Goal: Task Accomplishment & Management: Manage account settings

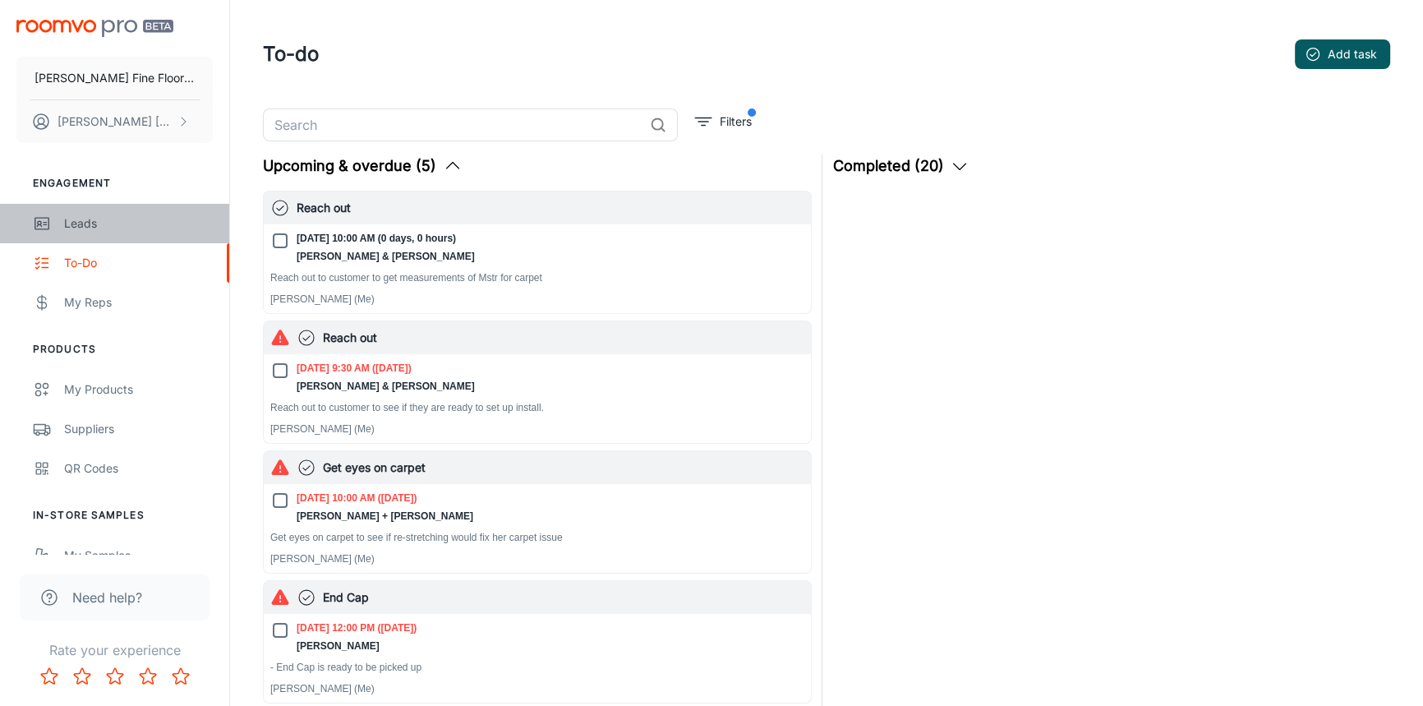
click at [92, 228] on div "Leads" at bounding box center [138, 223] width 149 height 18
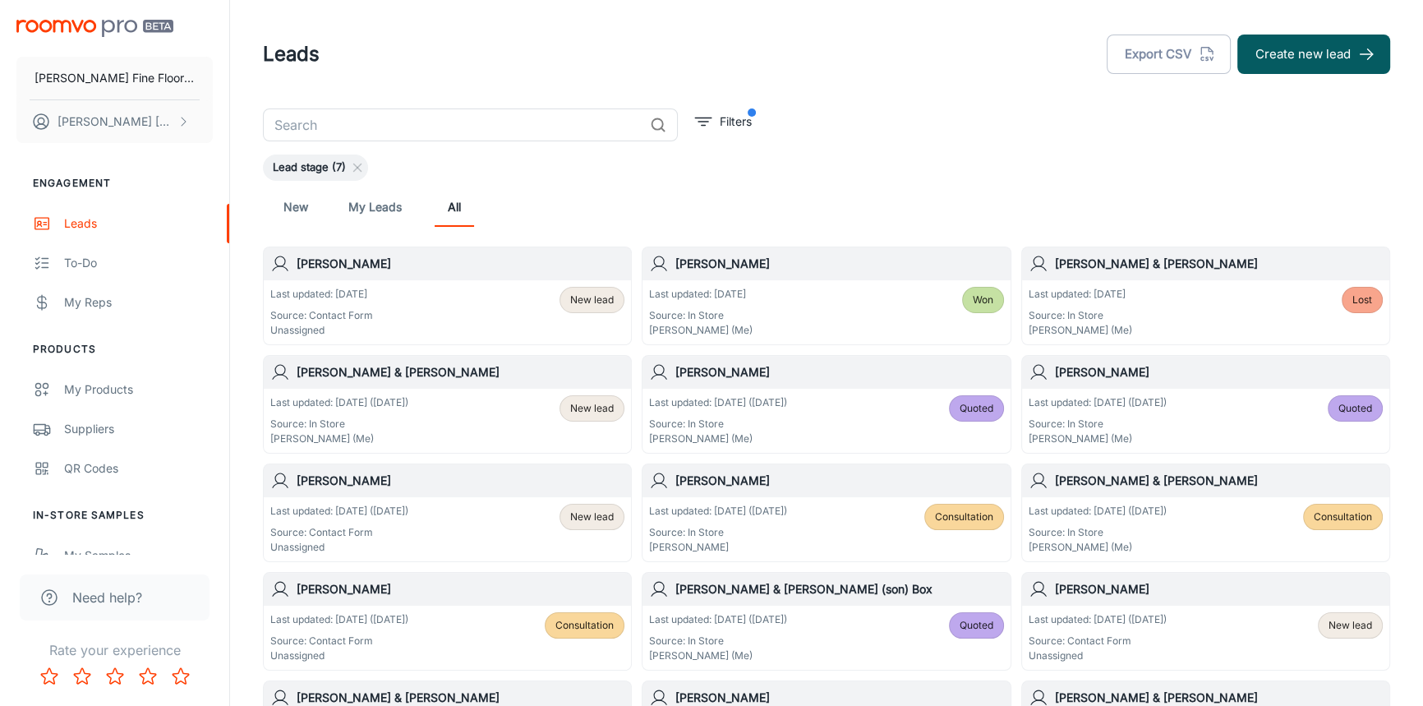
click at [400, 277] on div "[PERSON_NAME]" at bounding box center [447, 263] width 367 height 33
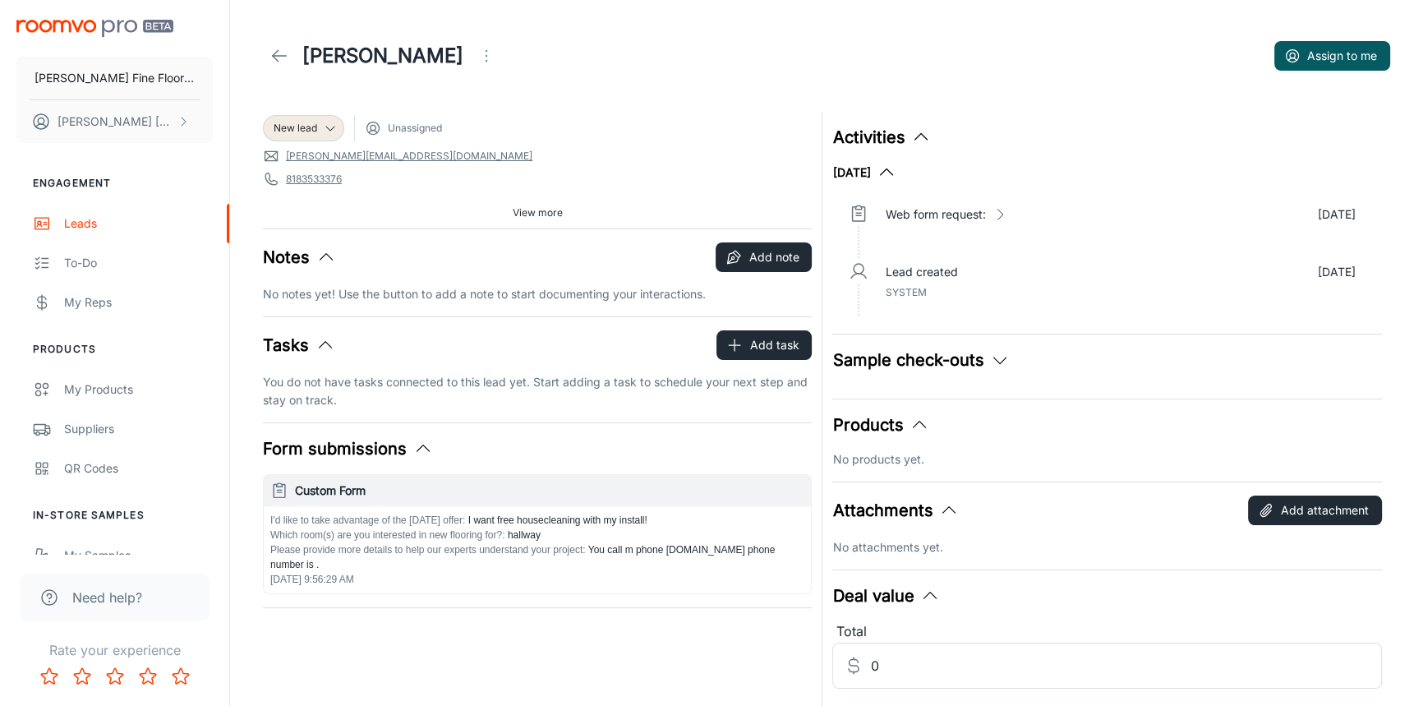
click at [775, 549] on span "You call m phone [DOMAIN_NAME] phone number is ." at bounding box center [522, 557] width 504 height 26
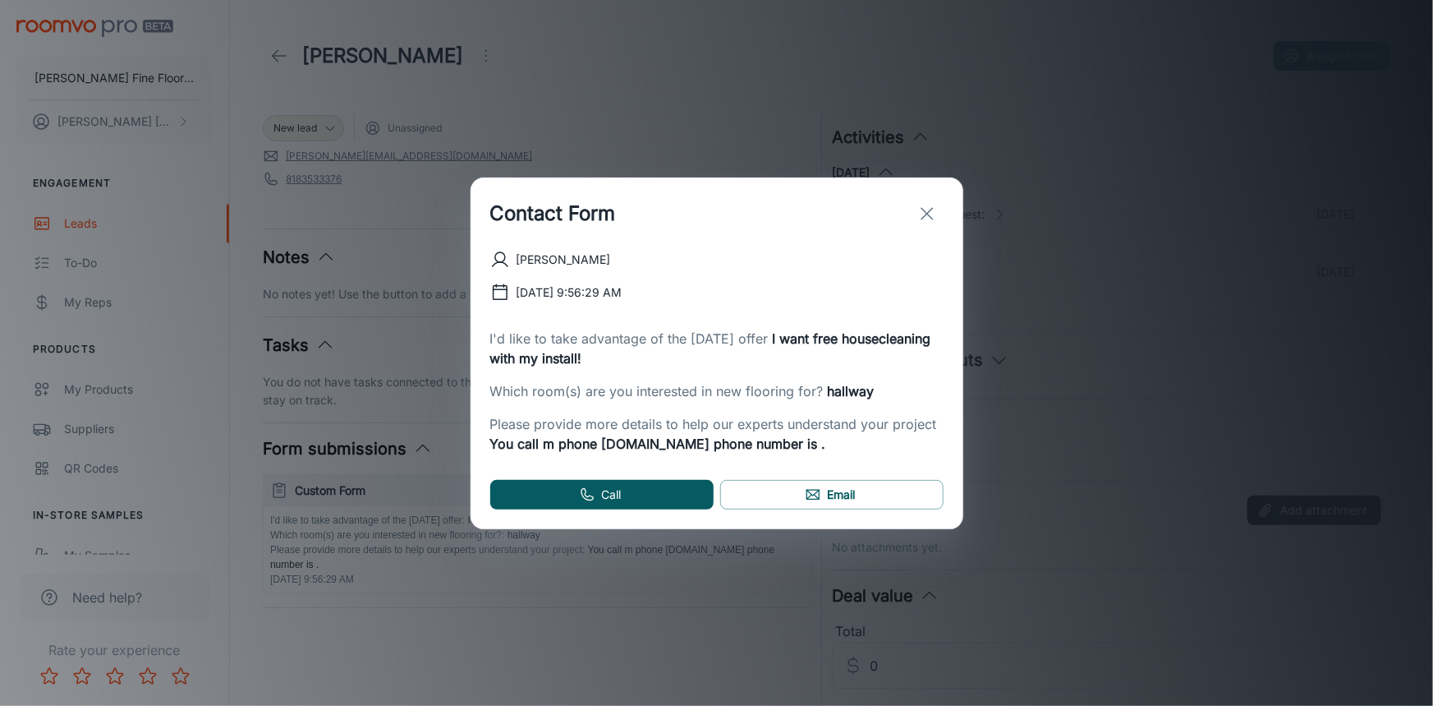
click at [928, 211] on line "exit" at bounding box center [927, 213] width 11 height 11
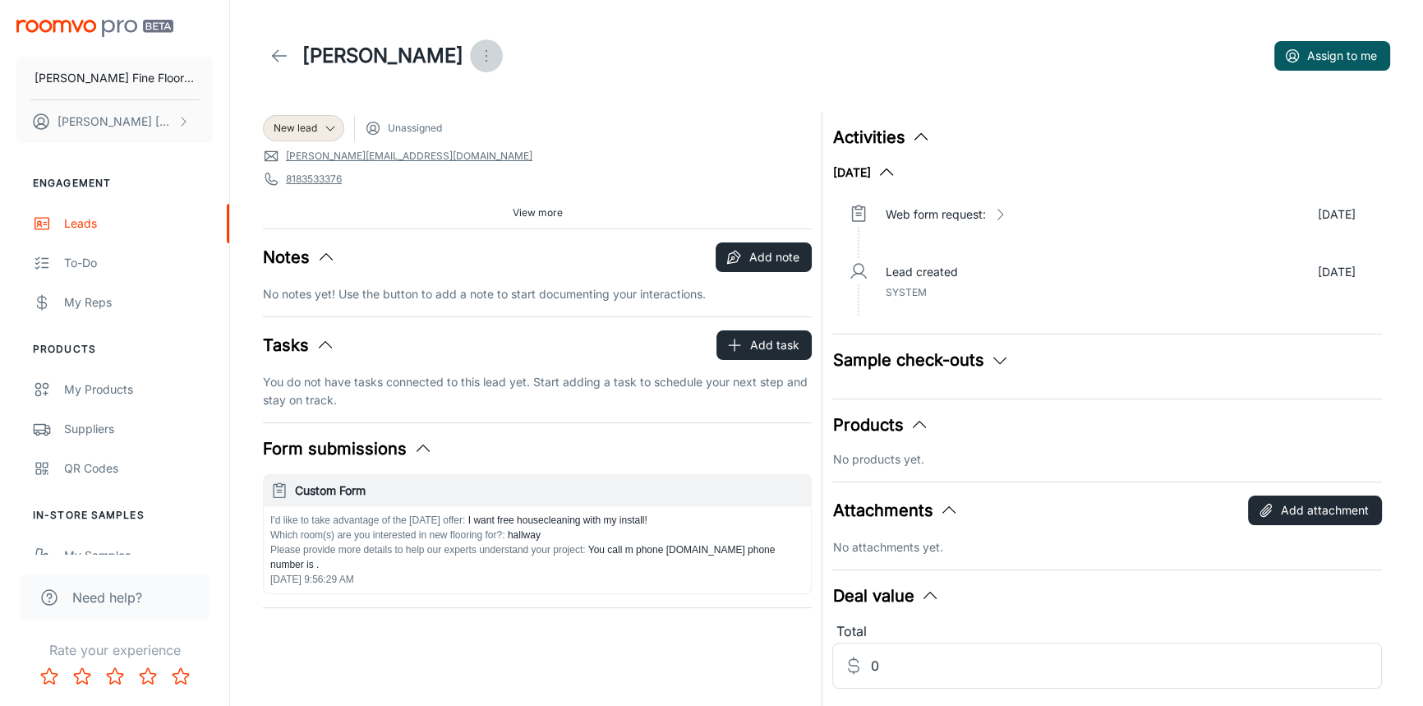
click at [490, 62] on icon "Open menu" at bounding box center [486, 56] width 20 height 20
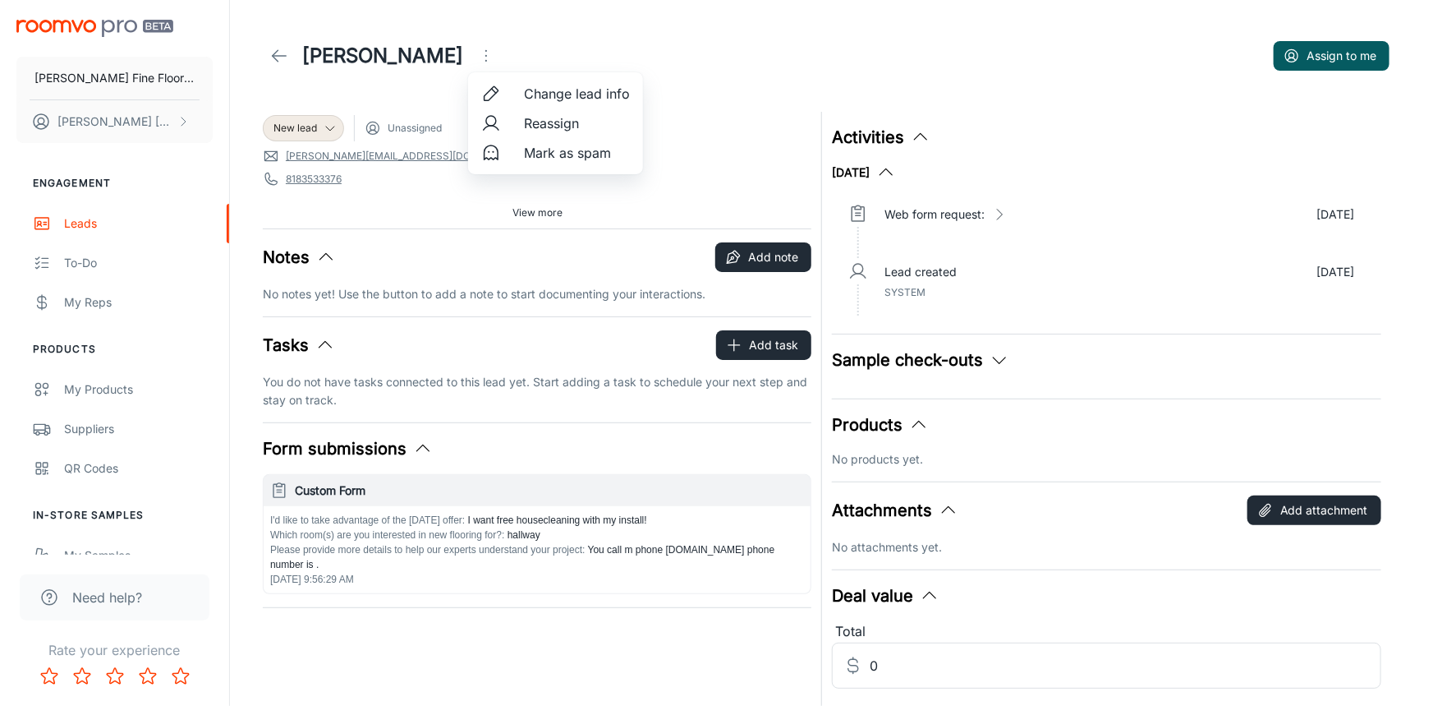
click at [554, 159] on span "Mark as spam" at bounding box center [577, 153] width 106 height 20
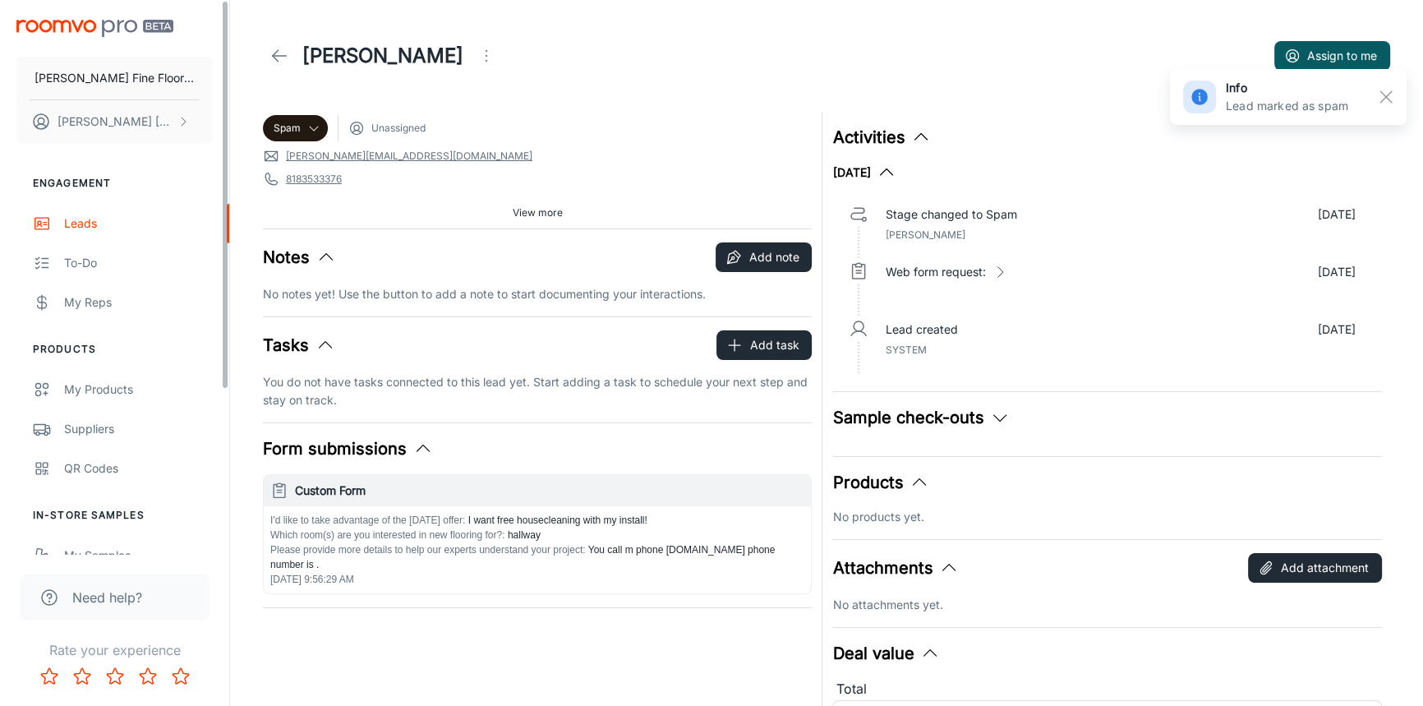
click at [282, 62] on icon at bounding box center [279, 56] width 20 height 20
